Goal: Task Accomplishment & Management: Manage account settings

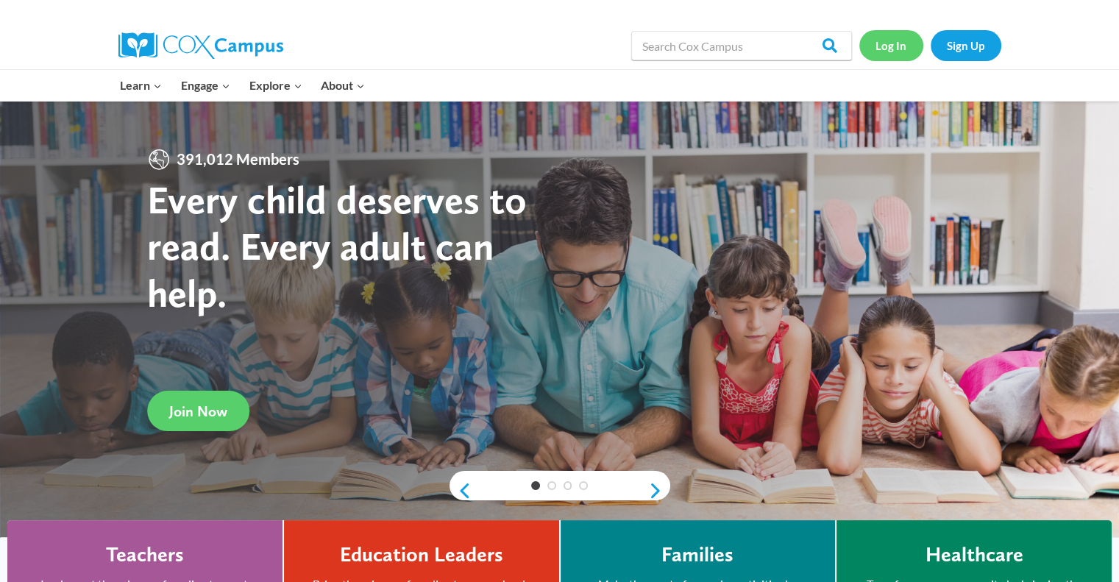
click at [875, 49] on link "Log In" at bounding box center [891, 45] width 64 height 30
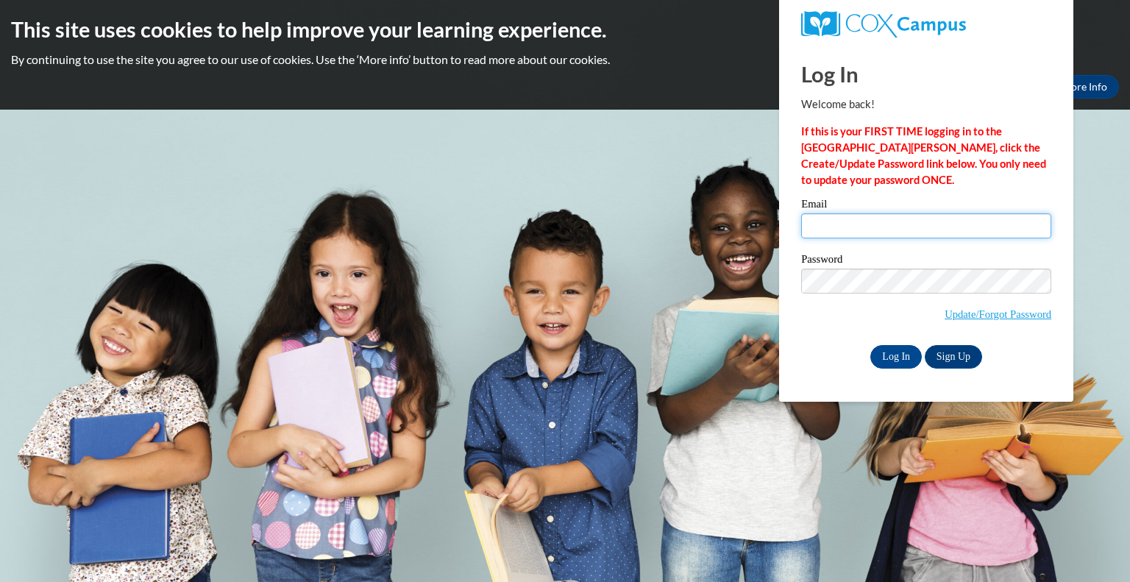
type input "[EMAIL_ADDRESS][DOMAIN_NAME]"
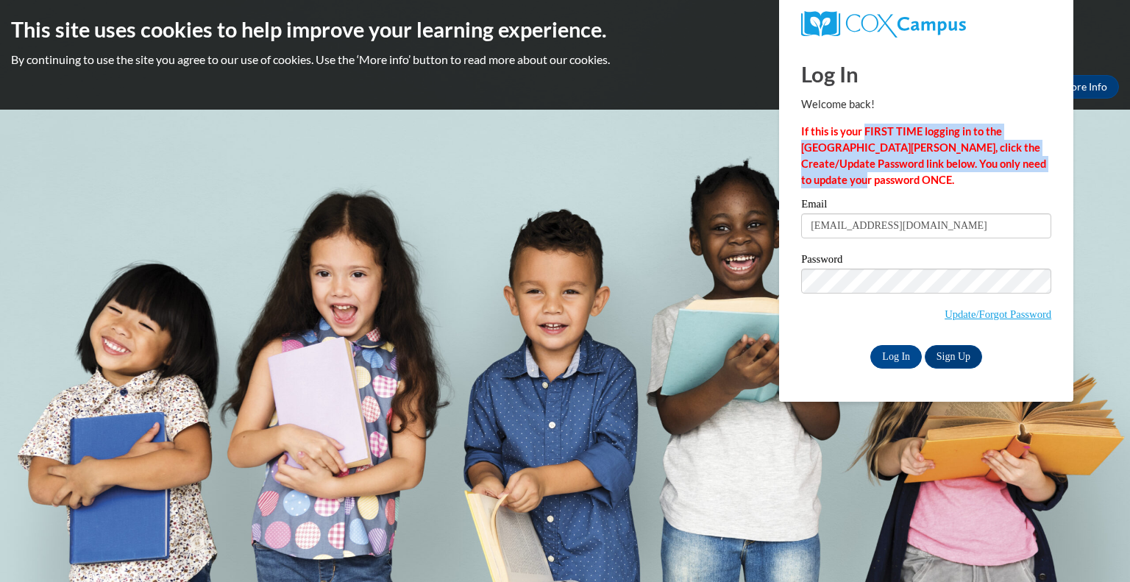
drag, startPoint x: 866, startPoint y: 129, endPoint x: 982, endPoint y: 174, distance: 123.9
click at [982, 174] on p "If this is your FIRST TIME logging in to the [GEOGRAPHIC_DATA][PERSON_NAME], cl…" at bounding box center [926, 156] width 250 height 65
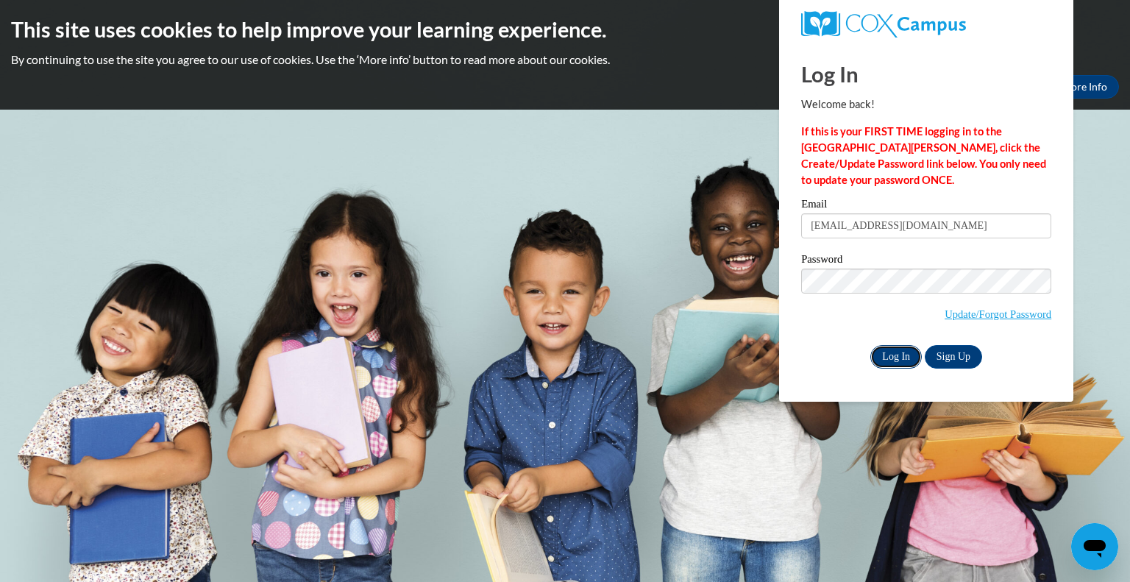
click at [896, 355] on input "Log In" at bounding box center [896, 357] width 52 height 24
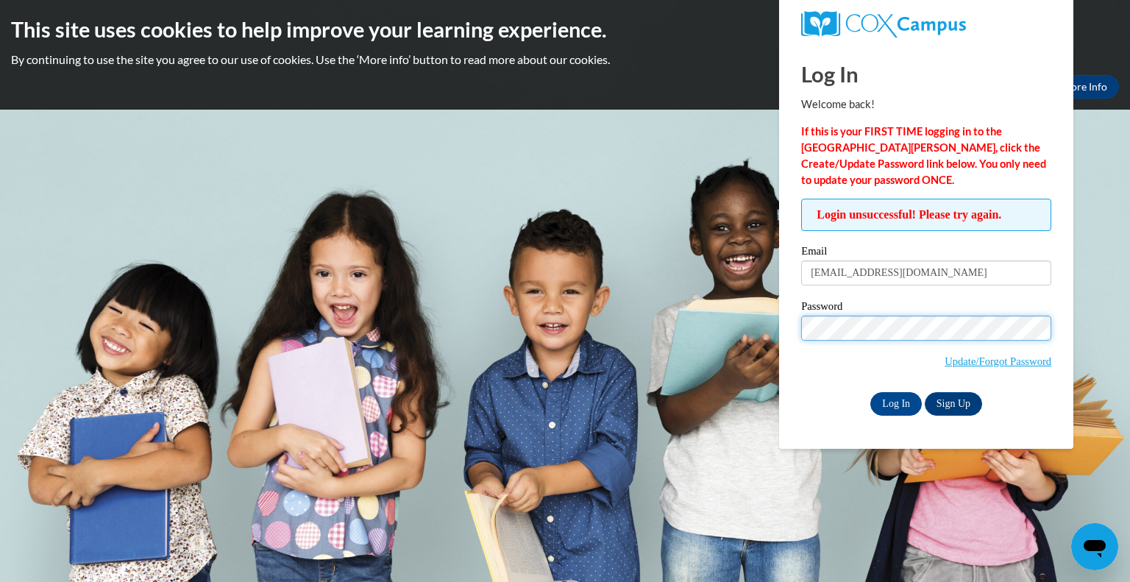
click at [870, 392] on input "Log In" at bounding box center [896, 404] width 52 height 24
click at [1112, 32] on h2 "This site uses cookies to help improve your learning experience." at bounding box center [565, 29] width 1108 height 29
